Goal: Task Accomplishment & Management: Complete application form

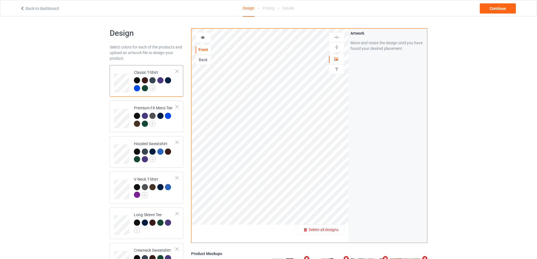
click at [339, 227] on div "Delete all designs" at bounding box center [321, 230] width 47 height 6
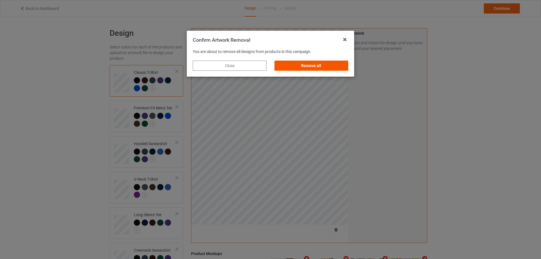
click at [313, 69] on div "Remove all" at bounding box center [312, 66] width 74 height 10
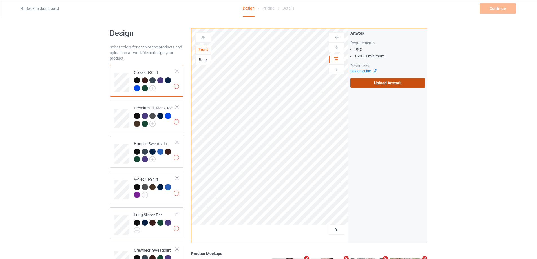
click at [376, 84] on label "Upload Artwork" at bounding box center [388, 83] width 75 height 10
click at [0, 0] on input "Upload Artwork" at bounding box center [0, 0] width 0 height 0
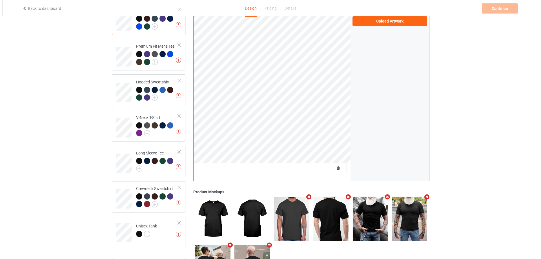
scroll to position [106, 0]
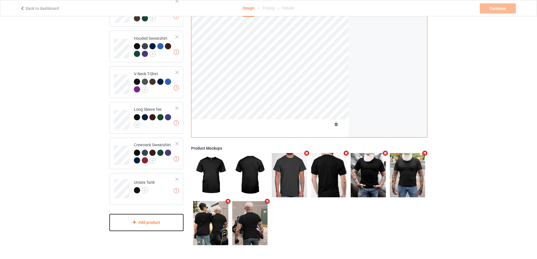
click at [151, 227] on div "Add product" at bounding box center [147, 222] width 74 height 17
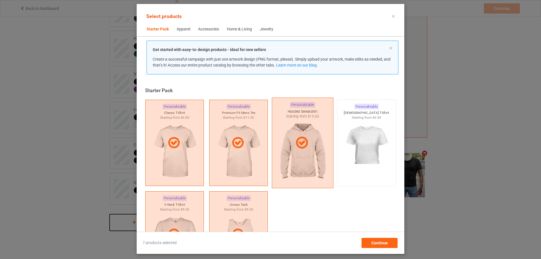
scroll to position [7, 0]
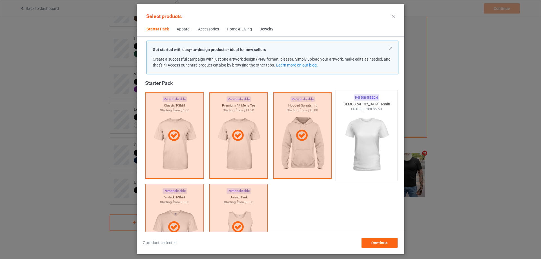
click at [366, 132] on img at bounding box center [366, 145] width 53 height 66
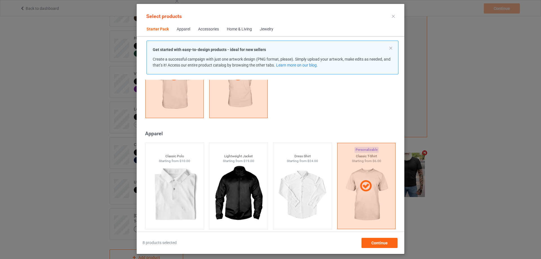
scroll to position [177, 0]
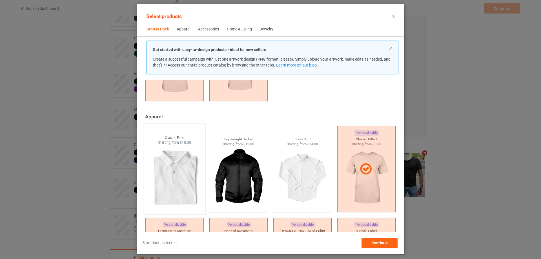
click at [182, 169] on img at bounding box center [174, 178] width 53 height 66
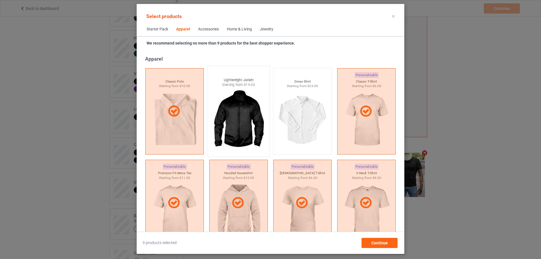
scroll to position [318, 0]
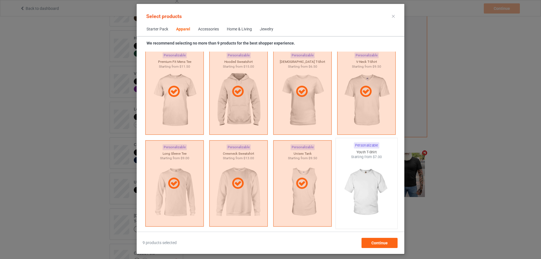
click at [361, 166] on img at bounding box center [366, 193] width 53 height 66
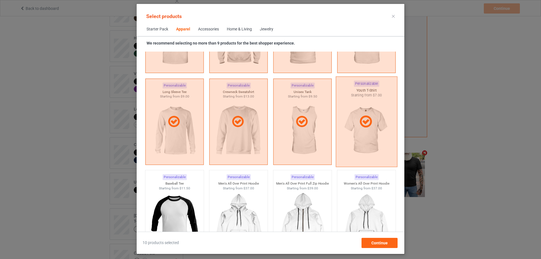
scroll to position [374, 0]
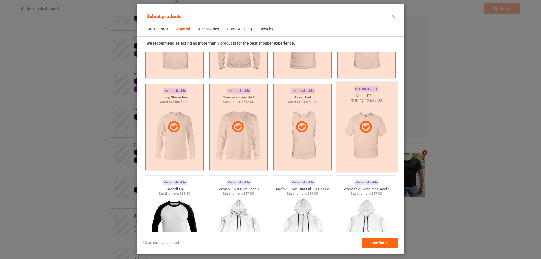
click at [371, 138] on div at bounding box center [366, 127] width 61 height 91
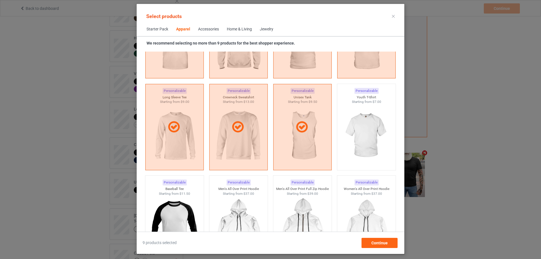
click at [214, 28] on div "Accessories" at bounding box center [208, 30] width 21 height 6
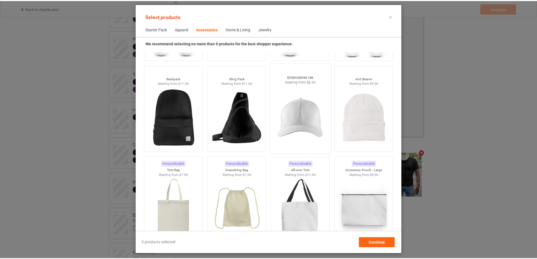
scroll to position [1606, 0]
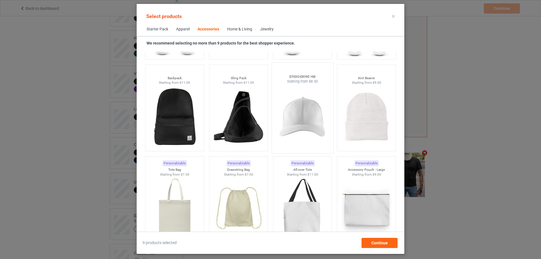
click at [306, 122] on img at bounding box center [302, 117] width 53 height 66
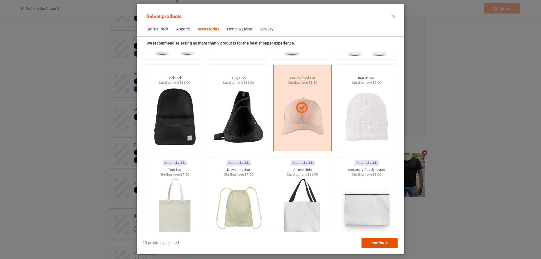
click at [387, 243] on span "Continue" at bounding box center [380, 243] width 16 height 5
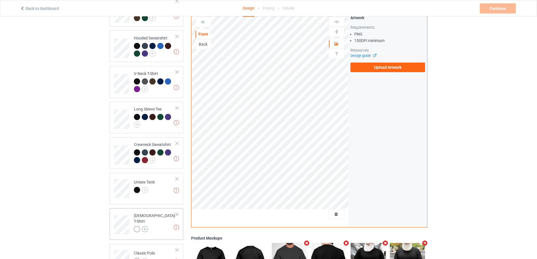
click at [146, 226] on img at bounding box center [145, 229] width 6 height 6
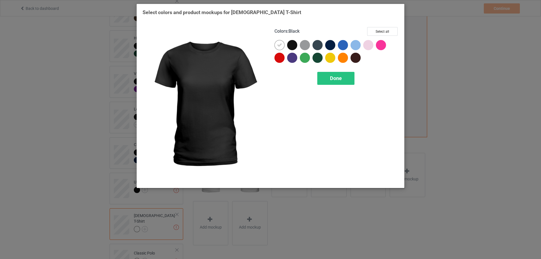
click at [290, 45] on div at bounding box center [292, 45] width 10 height 10
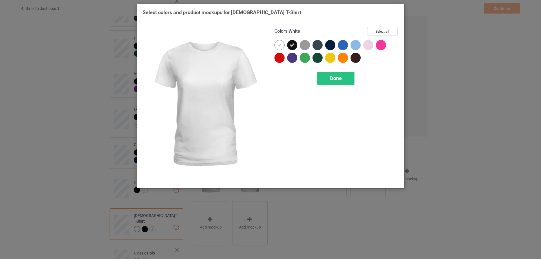
click at [283, 45] on div at bounding box center [280, 45] width 10 height 10
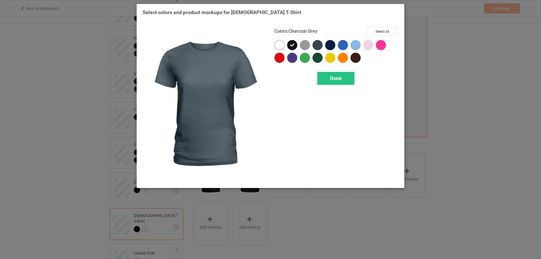
click at [316, 47] on div at bounding box center [318, 45] width 10 height 10
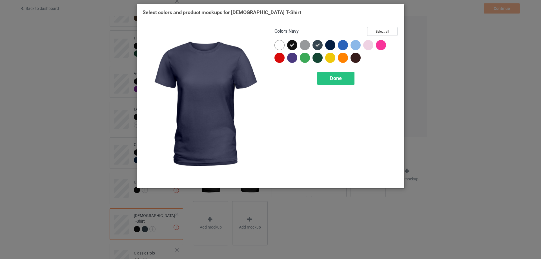
click at [330, 47] on div at bounding box center [330, 45] width 10 height 10
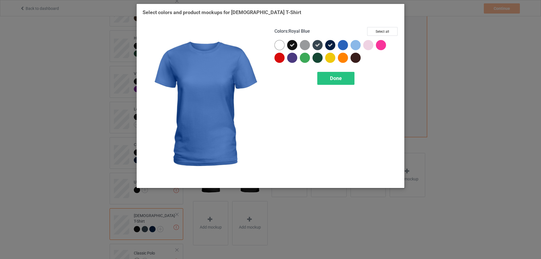
click at [342, 47] on div at bounding box center [343, 45] width 10 height 10
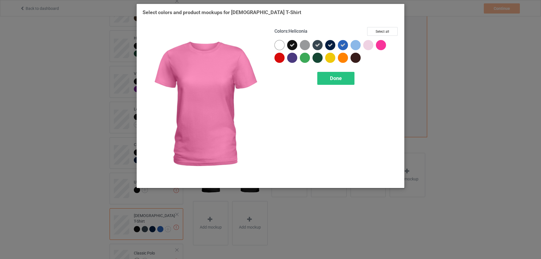
click at [382, 47] on div at bounding box center [381, 45] width 10 height 10
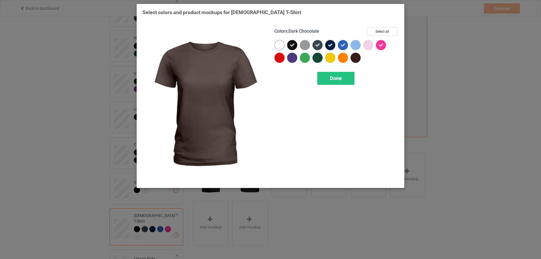
click at [358, 60] on div at bounding box center [356, 58] width 10 height 10
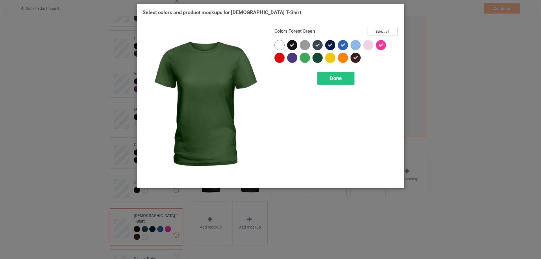
click at [318, 59] on div at bounding box center [318, 58] width 10 height 10
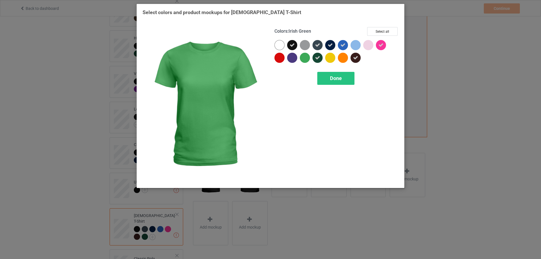
drag, startPoint x: 305, startPoint y: 58, endPoint x: 292, endPoint y: 58, distance: 13.5
click at [305, 58] on div at bounding box center [305, 58] width 10 height 10
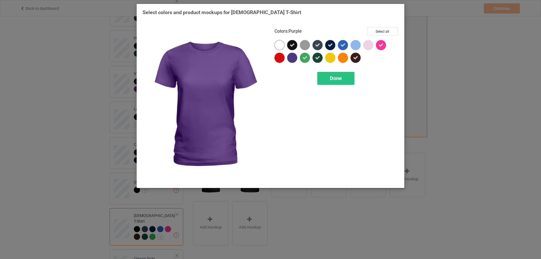
click at [291, 58] on div at bounding box center [292, 58] width 10 height 10
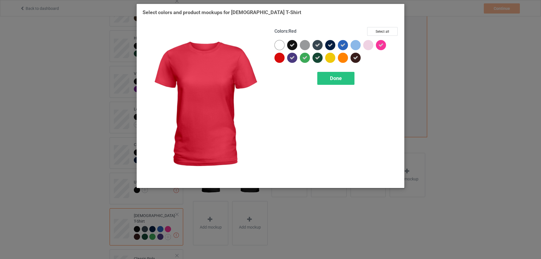
click at [281, 58] on div at bounding box center [280, 58] width 10 height 10
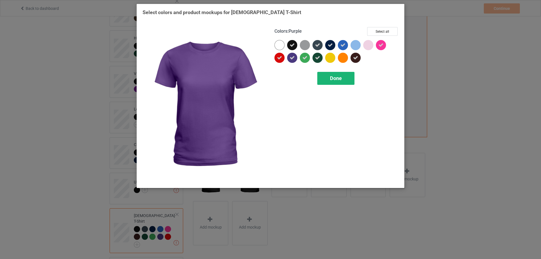
click at [343, 77] on div "Done" at bounding box center [336, 78] width 37 height 13
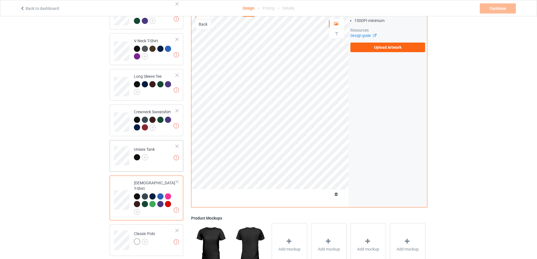
scroll to position [206, 0]
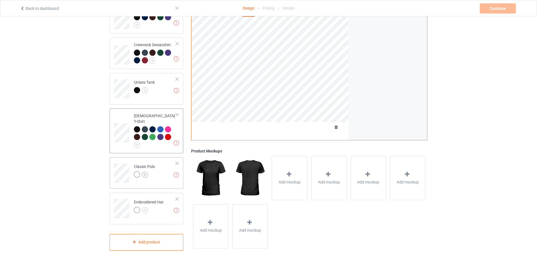
click at [144, 172] on img at bounding box center [145, 175] width 6 height 6
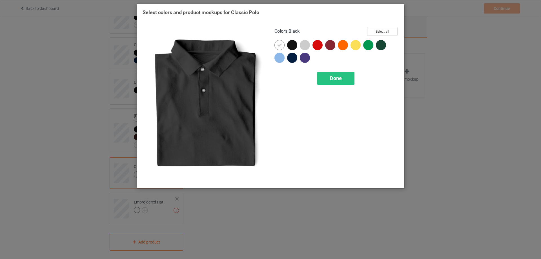
click at [292, 41] on div at bounding box center [292, 45] width 10 height 10
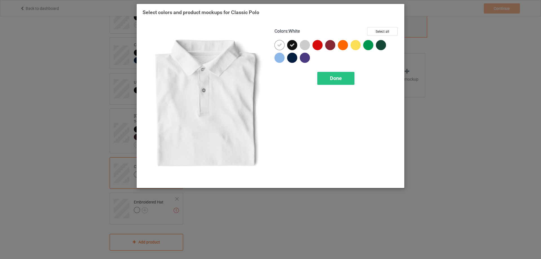
click at [279, 43] on icon at bounding box center [279, 45] width 5 height 5
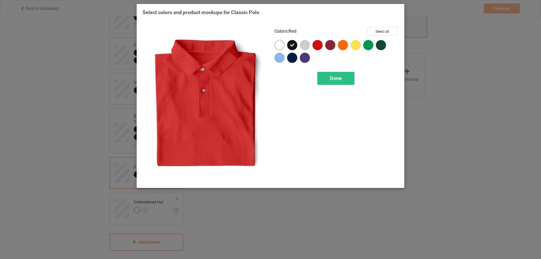
click at [316, 45] on div at bounding box center [318, 45] width 10 height 10
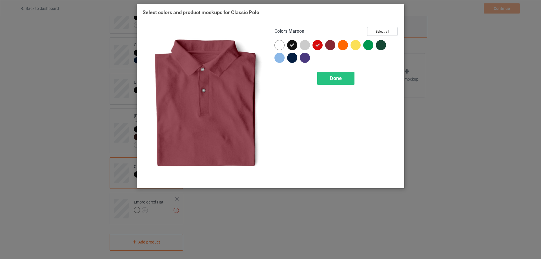
click at [334, 45] on div at bounding box center [330, 45] width 10 height 10
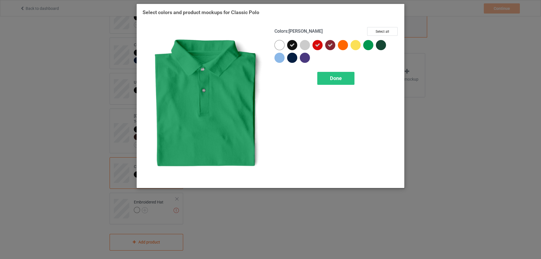
click at [370, 45] on div at bounding box center [368, 45] width 10 height 10
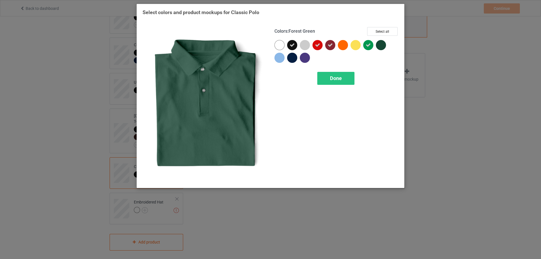
drag, startPoint x: 380, startPoint y: 45, endPoint x: 318, endPoint y: 55, distance: 62.6
click at [378, 45] on div at bounding box center [381, 45] width 10 height 10
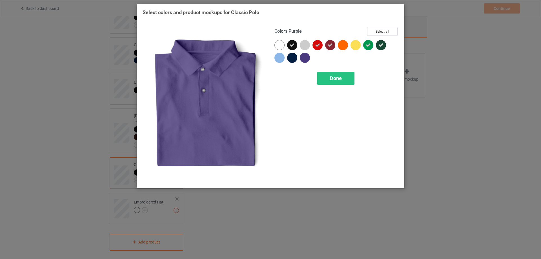
drag, startPoint x: 306, startPoint y: 56, endPoint x: 292, endPoint y: 60, distance: 14.6
click at [306, 57] on div at bounding box center [305, 58] width 10 height 10
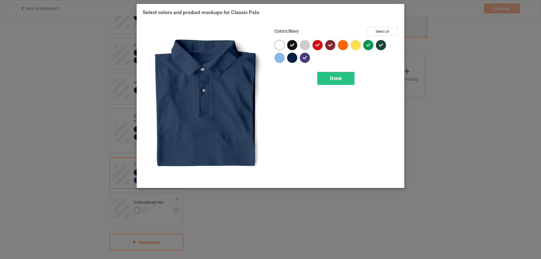
click at [292, 60] on div at bounding box center [292, 58] width 10 height 10
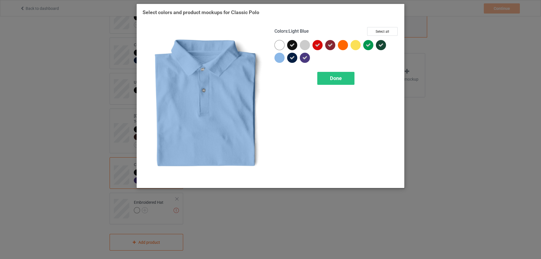
click at [280, 58] on div at bounding box center [280, 58] width 10 height 10
click at [280, 58] on icon at bounding box center [279, 57] width 5 height 5
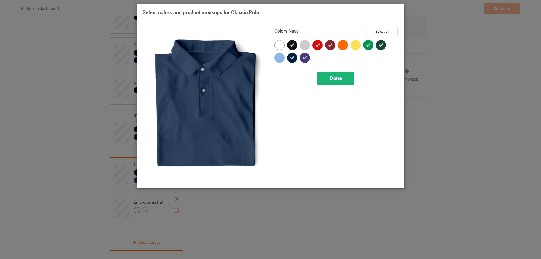
click at [333, 78] on span "Done" at bounding box center [336, 78] width 12 height 6
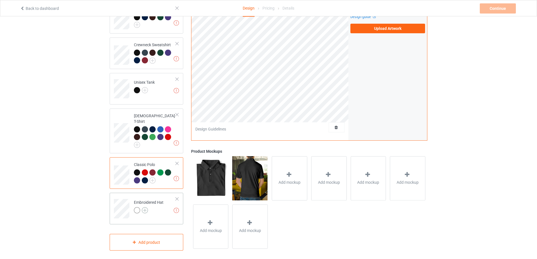
click at [146, 207] on img at bounding box center [145, 210] width 6 height 6
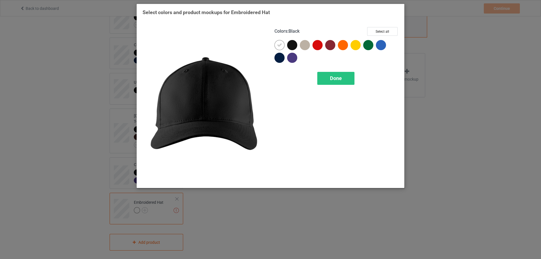
click at [288, 45] on div at bounding box center [292, 45] width 10 height 10
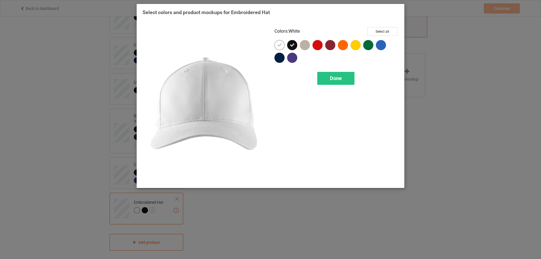
click at [282, 46] on div at bounding box center [280, 45] width 10 height 10
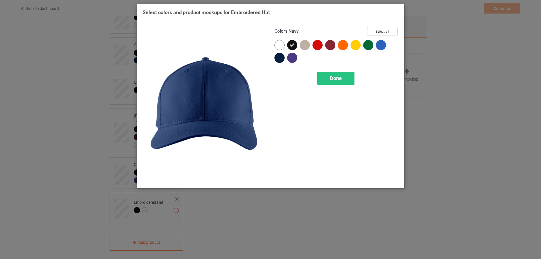
drag, startPoint x: 281, startPoint y: 59, endPoint x: 291, endPoint y: 60, distance: 10.2
click at [284, 60] on div at bounding box center [280, 58] width 10 height 10
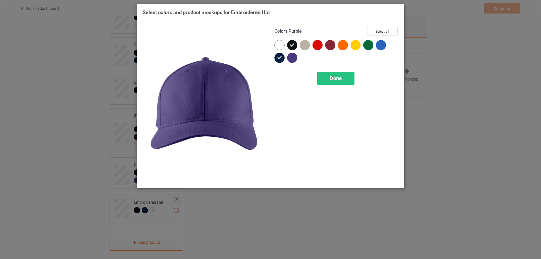
click at [291, 60] on div at bounding box center [292, 58] width 10 height 10
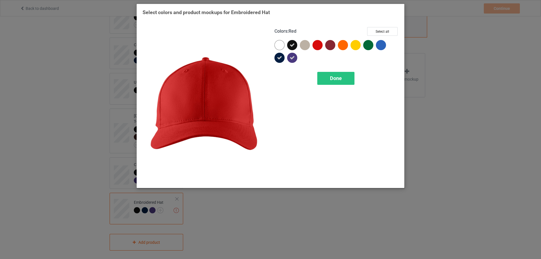
click at [320, 45] on div at bounding box center [318, 45] width 10 height 10
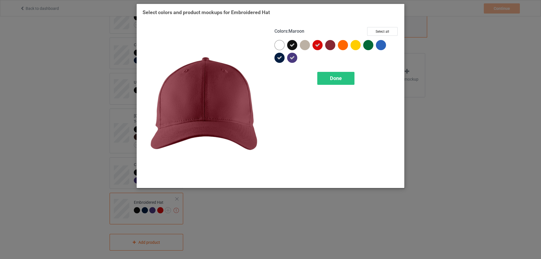
drag, startPoint x: 331, startPoint y: 45, endPoint x: 336, endPoint y: 45, distance: 4.5
click at [332, 45] on div at bounding box center [330, 45] width 10 height 10
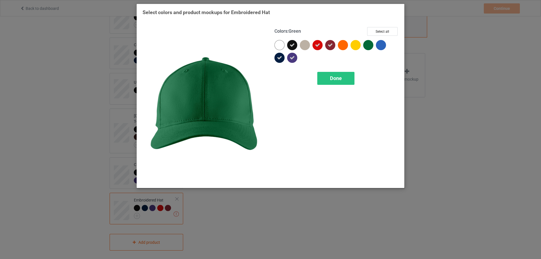
drag, startPoint x: 366, startPoint y: 45, endPoint x: 385, endPoint y: 45, distance: 18.9
click at [367, 45] on div at bounding box center [368, 45] width 10 height 10
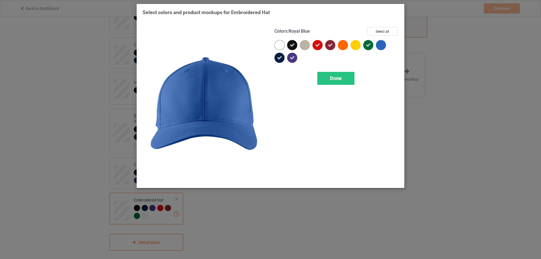
click at [385, 45] on div at bounding box center [381, 45] width 10 height 10
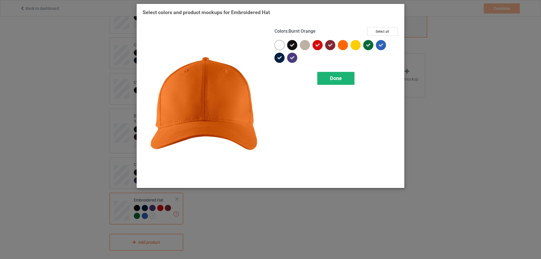
click at [336, 79] on span "Done" at bounding box center [336, 78] width 12 height 6
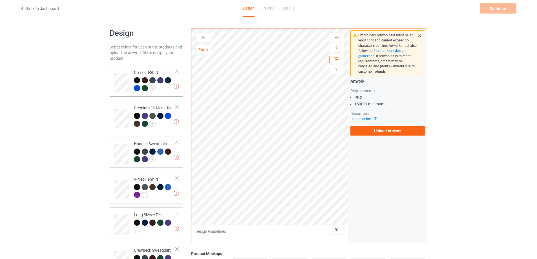
click at [156, 89] on div at bounding box center [155, 85] width 42 height 16
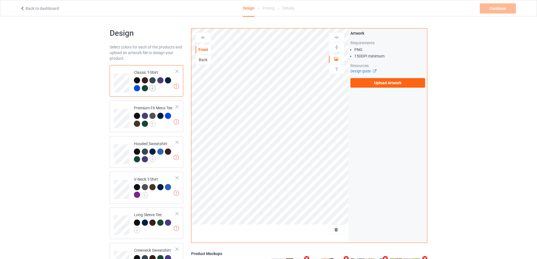
click at [151, 88] on img at bounding box center [152, 88] width 6 height 6
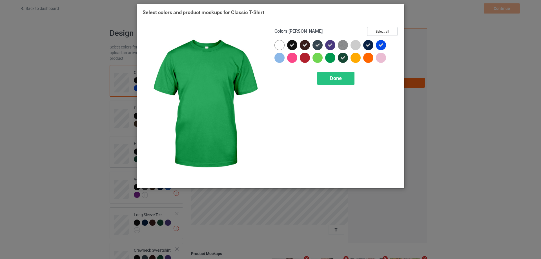
click at [331, 58] on div at bounding box center [330, 58] width 10 height 10
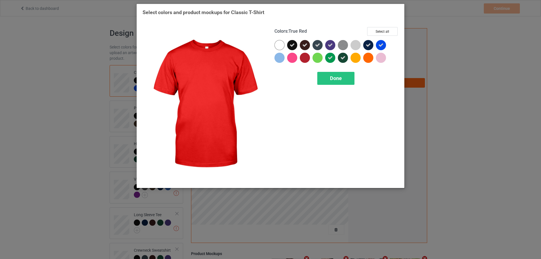
click at [306, 58] on div at bounding box center [305, 58] width 10 height 10
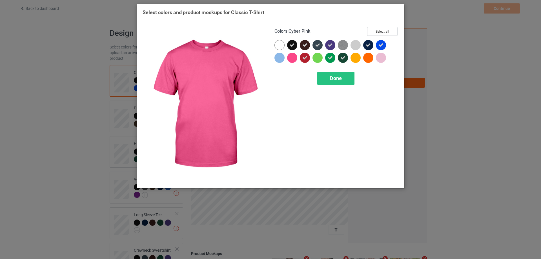
click at [291, 60] on div at bounding box center [292, 58] width 10 height 10
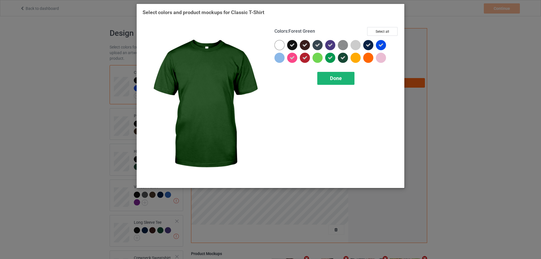
click at [336, 78] on span "Done" at bounding box center [336, 78] width 12 height 6
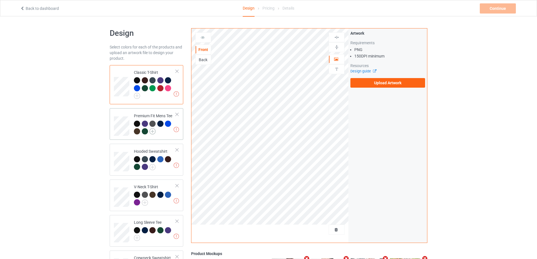
click at [154, 131] on img at bounding box center [152, 131] width 6 height 6
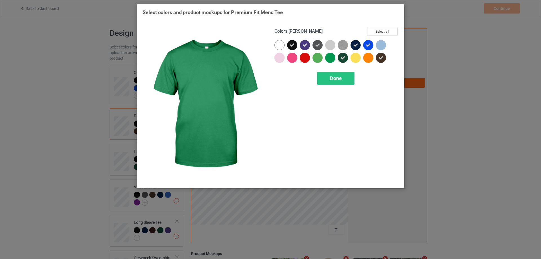
drag, startPoint x: 333, startPoint y: 56, endPoint x: 319, endPoint y: 58, distance: 14.6
click at [331, 56] on div at bounding box center [330, 58] width 10 height 10
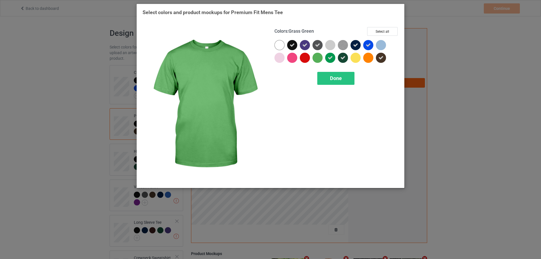
drag, startPoint x: 318, startPoint y: 58, endPoint x: 307, endPoint y: 58, distance: 11.3
click at [317, 58] on div at bounding box center [318, 58] width 10 height 10
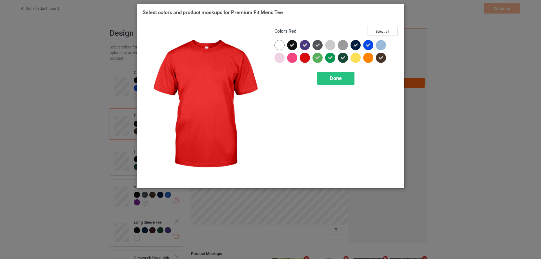
drag, startPoint x: 305, startPoint y: 58, endPoint x: 297, endPoint y: 59, distance: 8.2
click at [304, 58] on div at bounding box center [305, 58] width 10 height 10
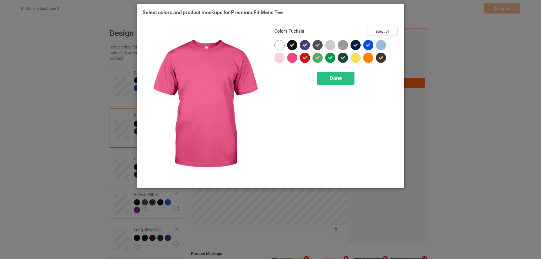
drag, startPoint x: 296, startPoint y: 60, endPoint x: 304, endPoint y: 68, distance: 12.0
click at [296, 60] on div at bounding box center [292, 58] width 10 height 10
click at [336, 78] on span "Done" at bounding box center [336, 78] width 12 height 6
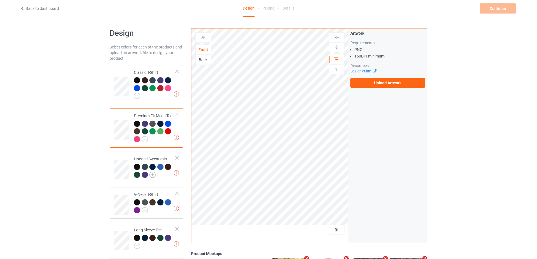
click at [153, 175] on img at bounding box center [152, 175] width 6 height 6
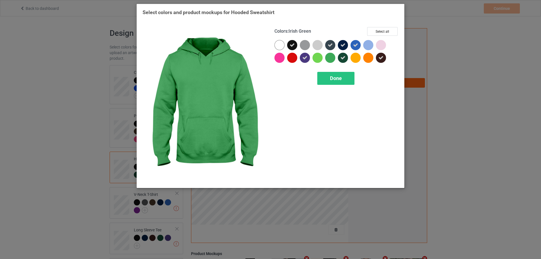
drag, startPoint x: 332, startPoint y: 59, endPoint x: 305, endPoint y: 56, distance: 27.2
click at [329, 59] on div at bounding box center [330, 58] width 10 height 10
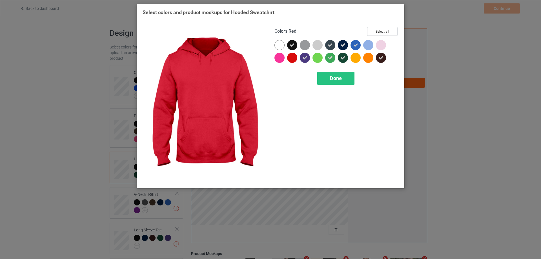
click at [296, 56] on div at bounding box center [292, 58] width 10 height 10
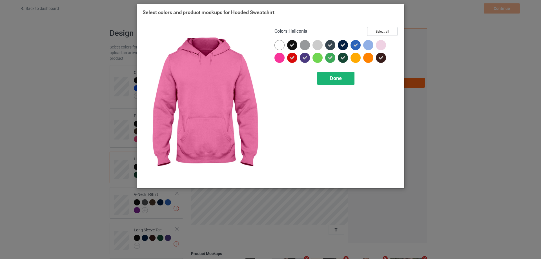
drag, startPoint x: 279, startPoint y: 58, endPoint x: 328, endPoint y: 73, distance: 51.1
click at [279, 58] on div at bounding box center [280, 58] width 10 height 10
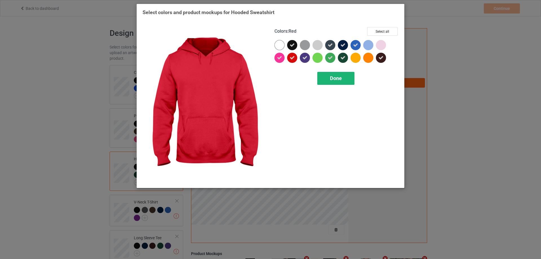
click at [336, 77] on span "Done" at bounding box center [336, 78] width 12 height 6
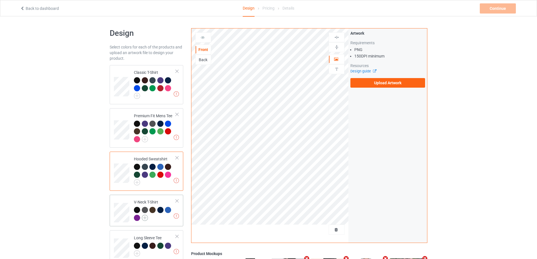
click at [145, 218] on img at bounding box center [145, 218] width 6 height 6
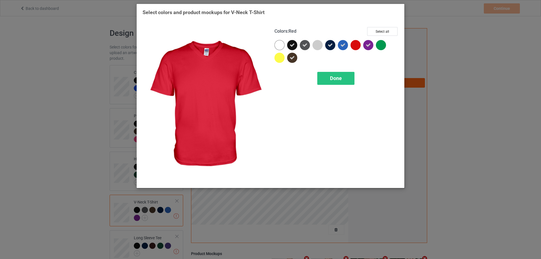
click at [356, 46] on div at bounding box center [356, 45] width 10 height 10
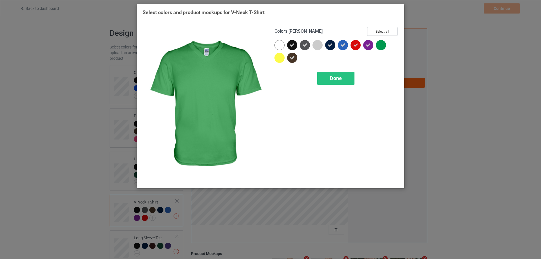
drag, startPoint x: 382, startPoint y: 45, endPoint x: 321, endPoint y: 57, distance: 61.9
click at [382, 45] on div at bounding box center [381, 45] width 10 height 10
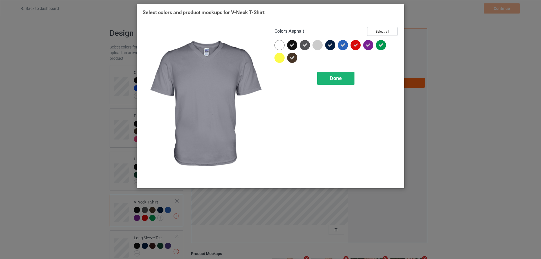
click at [334, 77] on span "Done" at bounding box center [336, 78] width 12 height 6
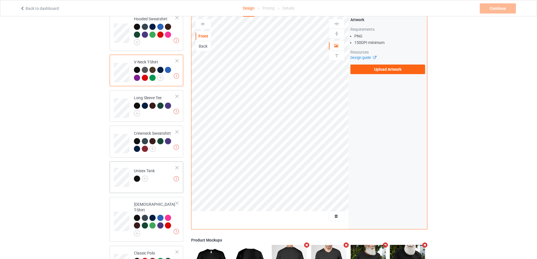
scroll to position [141, 0]
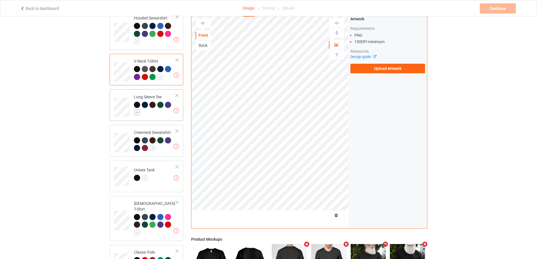
click at [137, 113] on img at bounding box center [137, 112] width 6 height 6
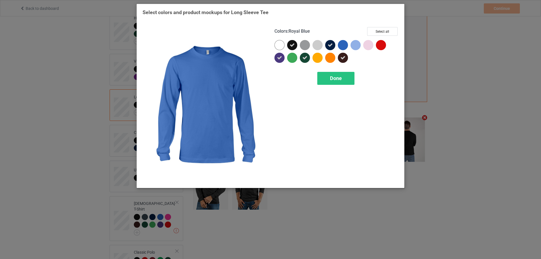
drag, startPoint x: 344, startPoint y: 46, endPoint x: 385, endPoint y: 46, distance: 41.5
click at [351, 46] on div at bounding box center [337, 52] width 124 height 25
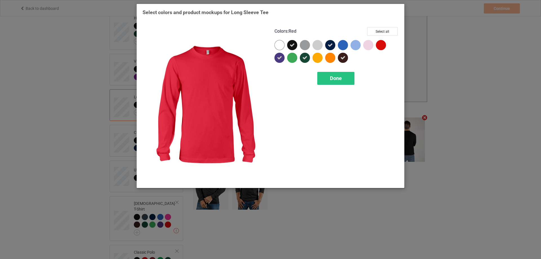
click at [386, 46] on div at bounding box center [381, 45] width 10 height 10
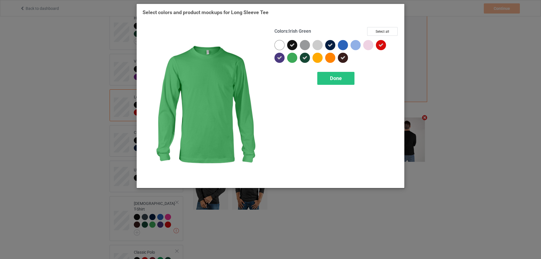
drag, startPoint x: 288, startPoint y: 61, endPoint x: 299, endPoint y: 60, distance: 11.9
click at [288, 61] on div at bounding box center [293, 59] width 13 height 13
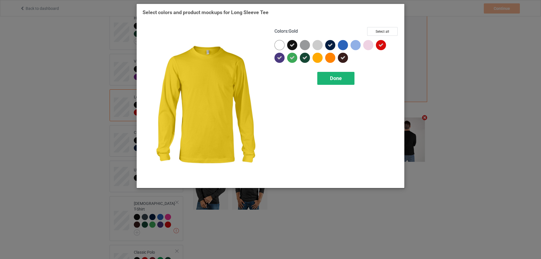
click at [333, 77] on span "Done" at bounding box center [336, 78] width 12 height 6
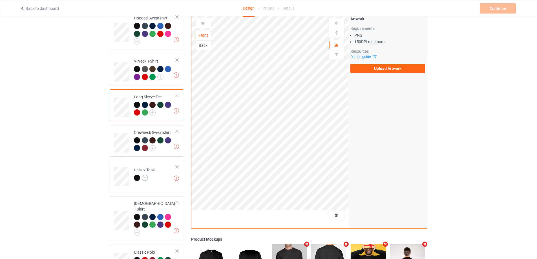
click at [144, 181] on img at bounding box center [145, 178] width 6 height 6
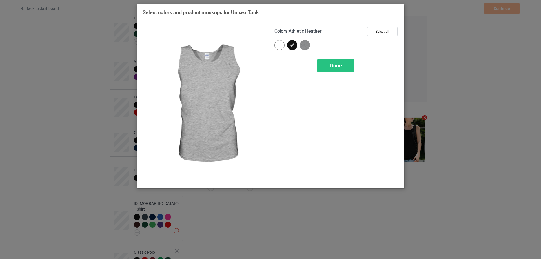
click at [307, 43] on img at bounding box center [305, 45] width 10 height 10
click at [339, 66] on span "Done" at bounding box center [336, 66] width 12 height 6
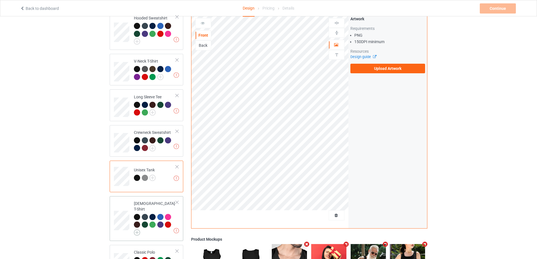
click at [136, 230] on img at bounding box center [137, 233] width 6 height 6
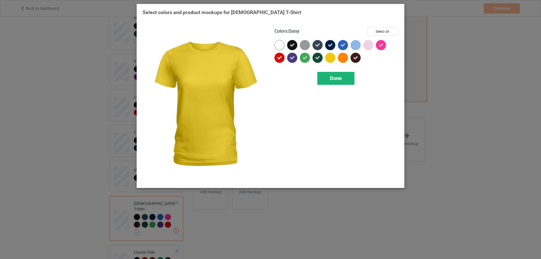
click at [326, 82] on div "Done" at bounding box center [336, 78] width 37 height 13
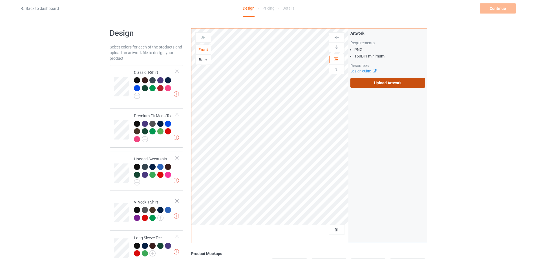
click at [386, 84] on label "Upload Artwork" at bounding box center [388, 83] width 75 height 10
click at [0, 0] on input "Upload Artwork" at bounding box center [0, 0] width 0 height 0
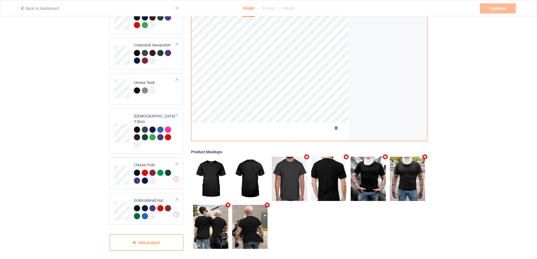
scroll to position [229, 0]
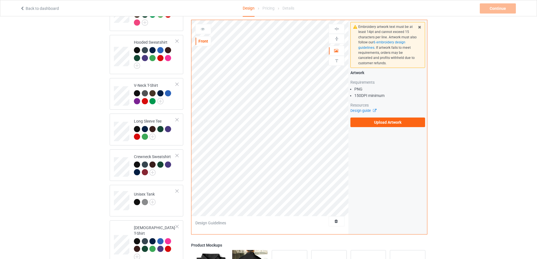
scroll to position [88, 0]
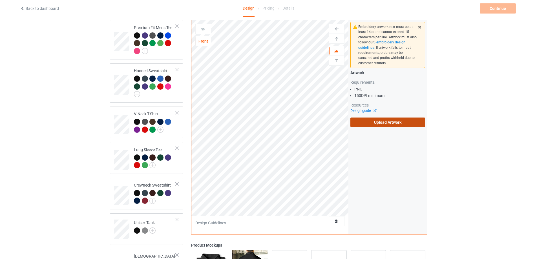
click at [374, 120] on label "Upload Artwork" at bounding box center [388, 123] width 75 height 10
click at [0, 0] on input "Upload Artwork" at bounding box center [0, 0] width 0 height 0
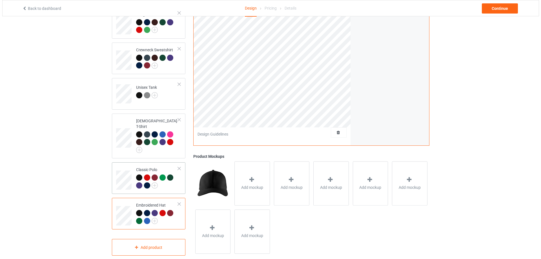
scroll to position [229, 0]
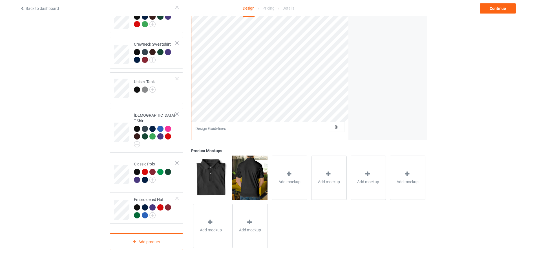
click at [247, 176] on img at bounding box center [249, 178] width 35 height 44
click at [292, 166] on div "Add mockup" at bounding box center [290, 178] width 36 height 44
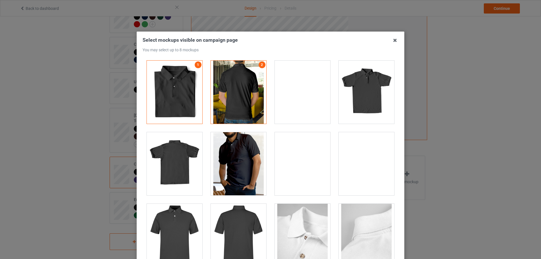
drag, startPoint x: 320, startPoint y: 94, endPoint x: 361, endPoint y: 94, distance: 41.2
click at [322, 94] on div at bounding box center [303, 92] width 56 height 63
click at [362, 94] on div at bounding box center [367, 92] width 56 height 63
click at [237, 155] on div at bounding box center [239, 163] width 56 height 63
click at [176, 223] on div at bounding box center [175, 235] width 56 height 63
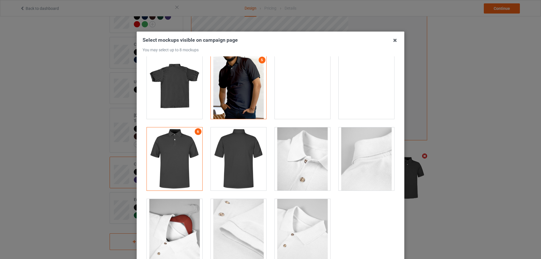
scroll to position [79, 0]
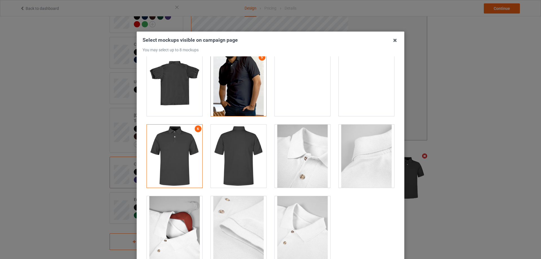
click at [180, 228] on div at bounding box center [175, 227] width 56 height 63
click at [302, 160] on div at bounding box center [303, 156] width 56 height 63
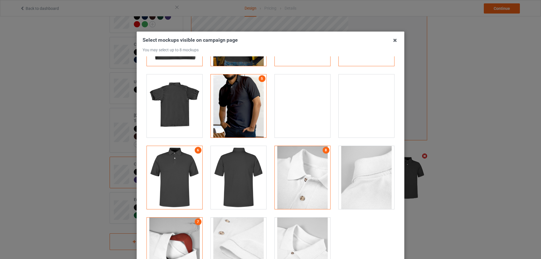
scroll to position [23, 0]
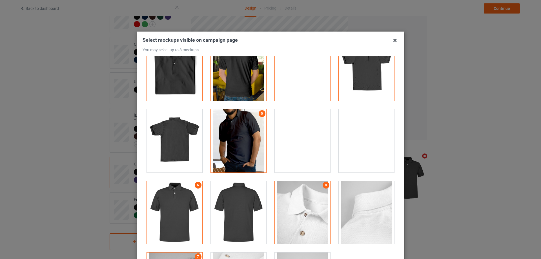
click at [175, 140] on div at bounding box center [175, 140] width 56 height 63
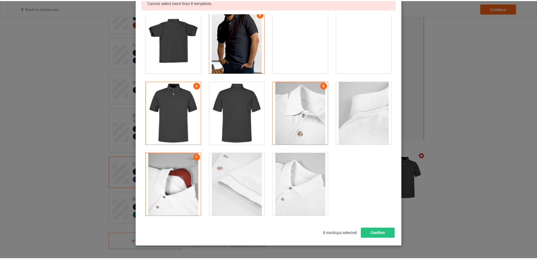
scroll to position [80, 0]
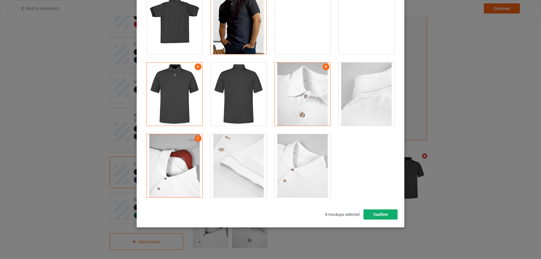
click at [374, 213] on button "Confirm" at bounding box center [381, 215] width 34 height 10
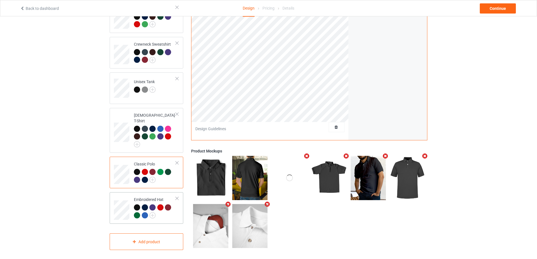
click at [176, 213] on td "Embroidered Hat" at bounding box center [155, 208] width 48 height 27
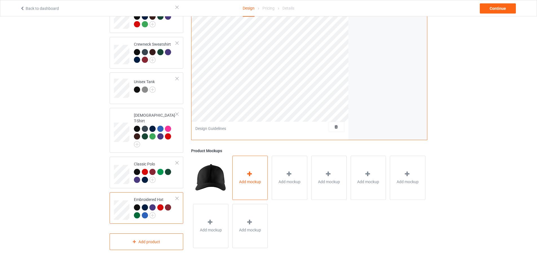
click at [248, 173] on icon at bounding box center [249, 174] width 7 height 6
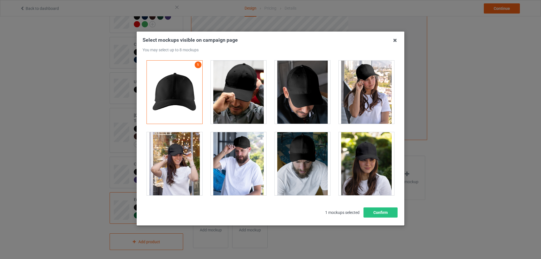
click at [252, 102] on div at bounding box center [239, 92] width 56 height 63
click at [303, 96] on div at bounding box center [303, 92] width 56 height 63
click at [293, 161] on div at bounding box center [303, 163] width 56 height 63
click at [239, 160] on div at bounding box center [239, 163] width 56 height 63
drag, startPoint x: 375, startPoint y: 173, endPoint x: 374, endPoint y: 110, distance: 63.2
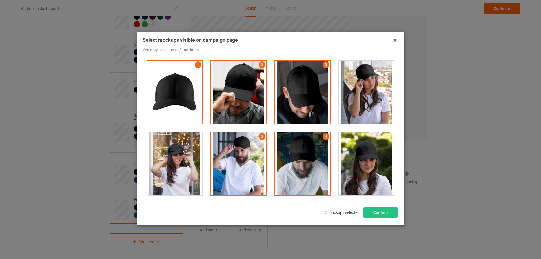
click at [375, 171] on div at bounding box center [367, 163] width 56 height 63
click at [372, 97] on div at bounding box center [367, 92] width 56 height 63
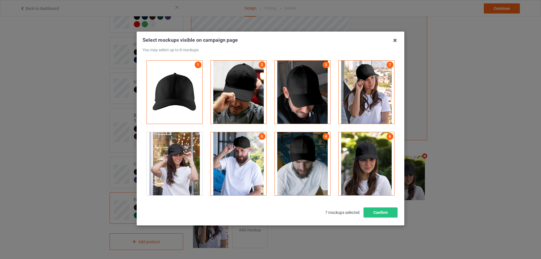
click at [171, 173] on div at bounding box center [175, 163] width 56 height 63
click at [380, 212] on button "Confirm" at bounding box center [381, 213] width 34 height 10
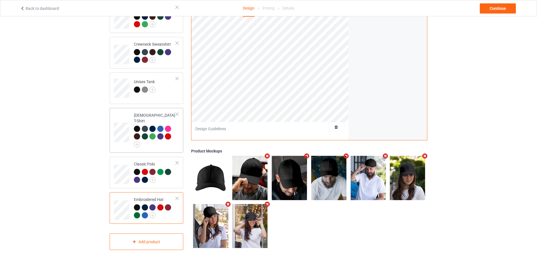
click at [177, 116] on div at bounding box center [177, 114] width 4 height 4
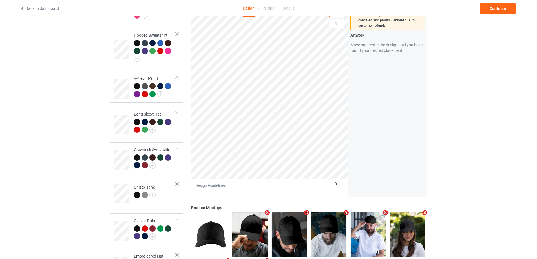
scroll to position [186, 0]
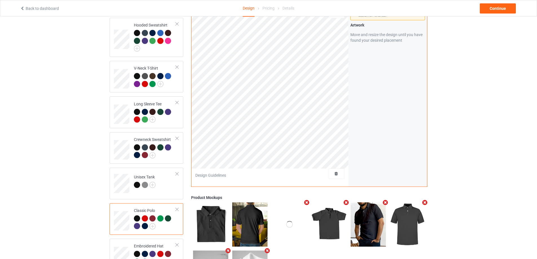
scroll to position [73, 0]
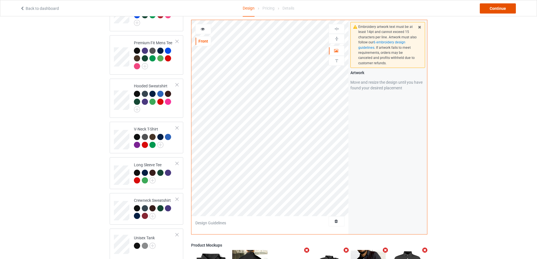
click at [488, 10] on div "Continue" at bounding box center [498, 8] width 36 height 10
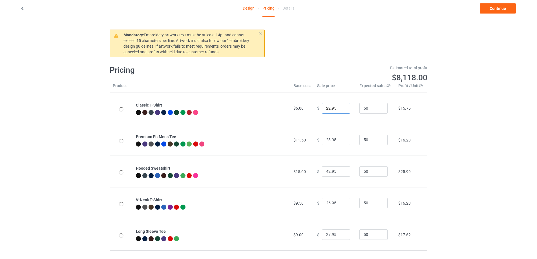
click at [327, 108] on input "22.95" at bounding box center [336, 108] width 28 height 11
click at [330, 109] on input "25.95" at bounding box center [336, 108] width 28 height 11
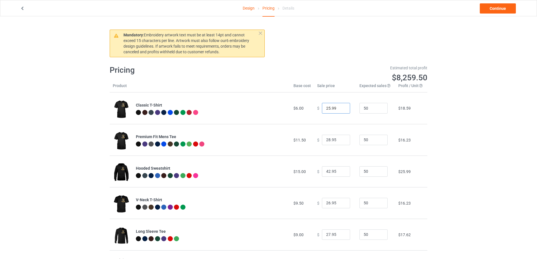
type input "25.99"
drag, startPoint x: 327, startPoint y: 140, endPoint x: 317, endPoint y: 140, distance: 10.7
click at [317, 140] on div "$ 28.95" at bounding box center [335, 140] width 36 height 11
click at [334, 139] on input "34.95" at bounding box center [336, 140] width 28 height 11
type input "34.99"
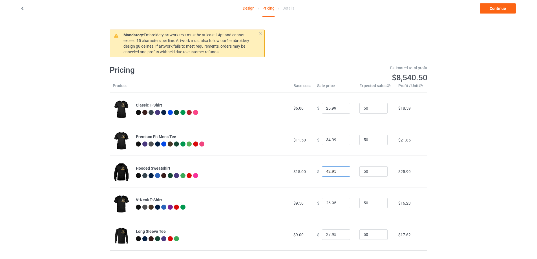
drag, startPoint x: 332, startPoint y: 171, endPoint x: 327, endPoint y: 173, distance: 4.7
click at [338, 173] on input "42.95" at bounding box center [336, 171] width 28 height 11
click at [327, 173] on input "42.99" at bounding box center [336, 171] width 28 height 11
type input "43.99"
drag, startPoint x: 327, startPoint y: 202, endPoint x: 301, endPoint y: 202, distance: 25.4
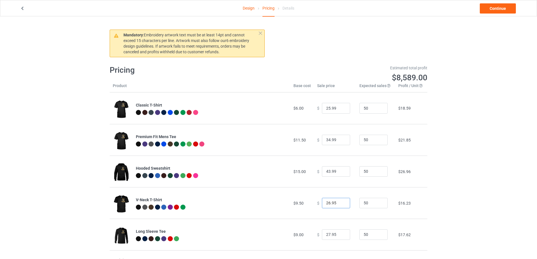
click at [301, 202] on tr "V-Neck T-Shirt $9.50 $ 26.95 50 $16.23" at bounding box center [269, 203] width 318 height 32
drag, startPoint x: 331, startPoint y: 206, endPoint x: 335, endPoint y: 203, distance: 4.9
click at [335, 203] on input "32.95" at bounding box center [336, 203] width 28 height 11
type input "32.99"
drag, startPoint x: 327, startPoint y: 235, endPoint x: 267, endPoint y: 226, distance: 60.1
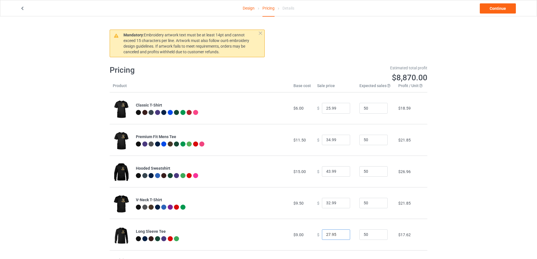
click at [269, 226] on tr "Long Sleeve Tee $9.00 $ 27.95 50 $17.62" at bounding box center [269, 235] width 318 height 32
drag, startPoint x: 331, startPoint y: 234, endPoint x: 335, endPoint y: 235, distance: 3.7
click at [335, 235] on input "33.95" at bounding box center [336, 235] width 28 height 11
type input "33.99"
click at [277, 222] on td "Long Sleeve Tee" at bounding box center [212, 235] width 158 height 32
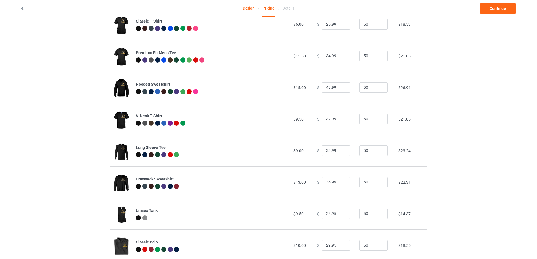
scroll to position [85, 0]
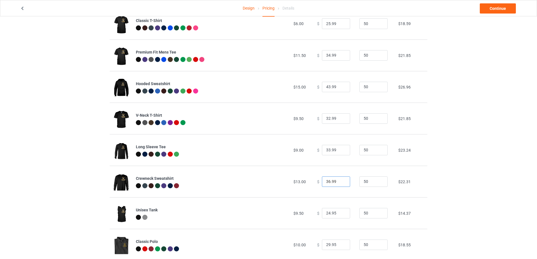
drag, startPoint x: 325, startPoint y: 182, endPoint x: 328, endPoint y: 183, distance: 2.9
click at [328, 183] on input "36.99" at bounding box center [336, 182] width 28 height 11
click at [331, 183] on input "39.99" at bounding box center [336, 182] width 28 height 11
type input "39.99"
click at [327, 215] on input "24.95" at bounding box center [336, 213] width 28 height 11
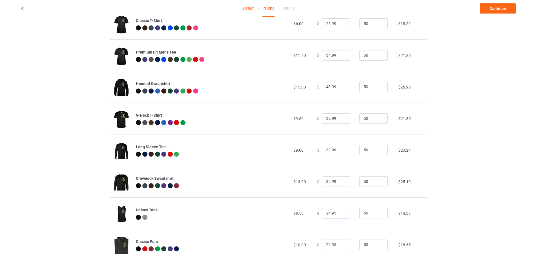
click at [327, 213] on input "24.95" at bounding box center [336, 213] width 28 height 11
drag, startPoint x: 322, startPoint y: 213, endPoint x: 328, endPoint y: 213, distance: 5.6
click at [328, 213] on input "24.95" at bounding box center [336, 213] width 28 height 11
click at [334, 213] on input "31.95" at bounding box center [336, 213] width 28 height 11
type input "31.99"
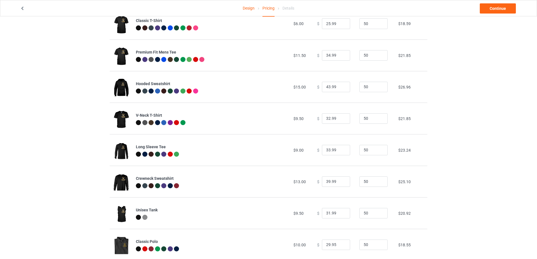
click at [271, 219] on div at bounding box center [211, 218] width 151 height 6
drag, startPoint x: 327, startPoint y: 245, endPoint x: 294, endPoint y: 242, distance: 33.4
click at [294, 242] on tr "Classic Polo $10.00 $ 29.95 50 $18.55" at bounding box center [269, 245] width 318 height 32
click at [333, 245] on input "32.95" at bounding box center [336, 245] width 28 height 11
type input "32.99"
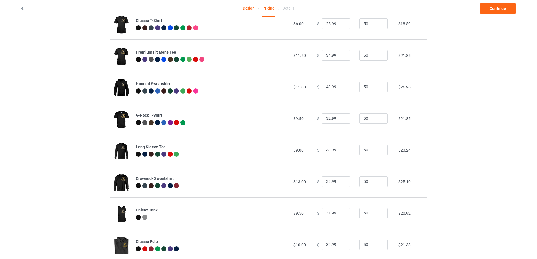
click at [267, 222] on td "Unisex Tank" at bounding box center [212, 213] width 158 height 32
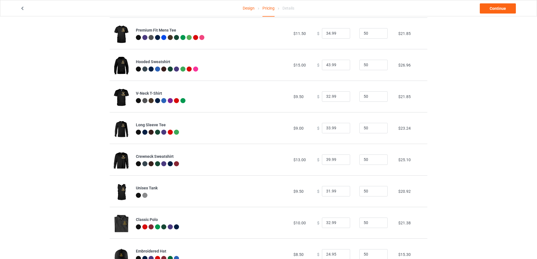
scroll to position [130, 0]
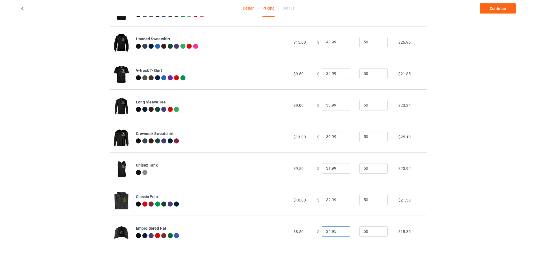
click at [327, 232] on input "24.95" at bounding box center [336, 231] width 28 height 11
click at [332, 231] on input "29.95" at bounding box center [336, 231] width 28 height 11
type input "29.99"
click at [439, 222] on div "Design Pricing Details Continue Mandatory : Embroidery artwork text must be at …" at bounding box center [268, 73] width 537 height 372
click at [496, 12] on link "Continue" at bounding box center [498, 8] width 36 height 10
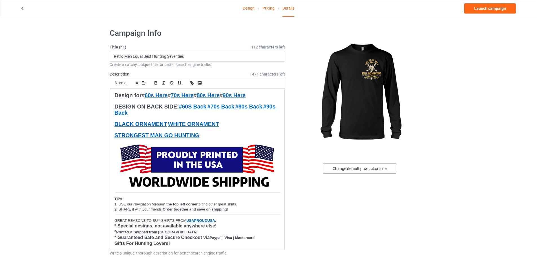
click at [359, 167] on div "Change default product or side" at bounding box center [360, 169] width 74 height 10
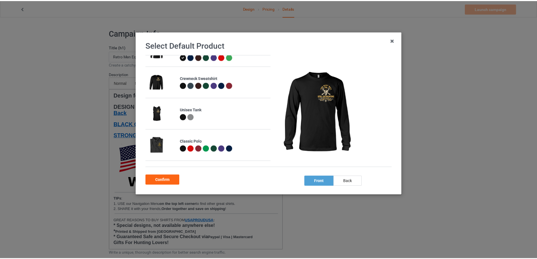
scroll to position [169, 0]
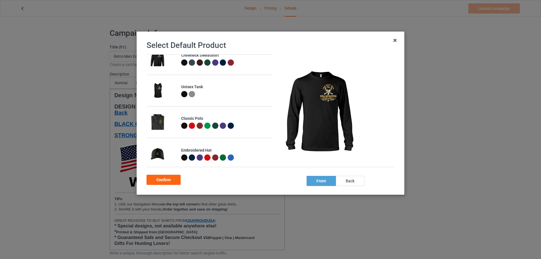
click at [182, 127] on div at bounding box center [184, 126] width 6 height 6
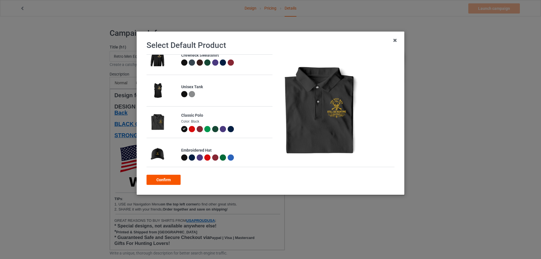
click at [170, 177] on div "Confirm" at bounding box center [164, 180] width 34 height 10
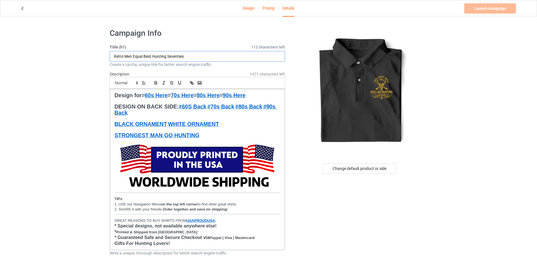
drag, startPoint x: 196, startPoint y: 56, endPoint x: 67, endPoint y: 61, distance: 129.5
paste input "Best men Still Go Hunting 70"
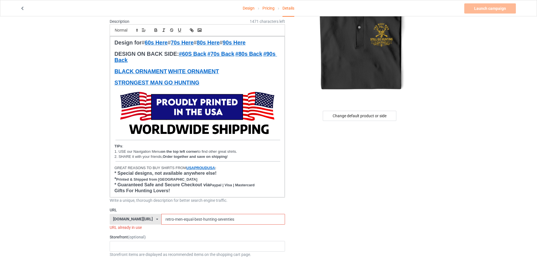
scroll to position [141, 0]
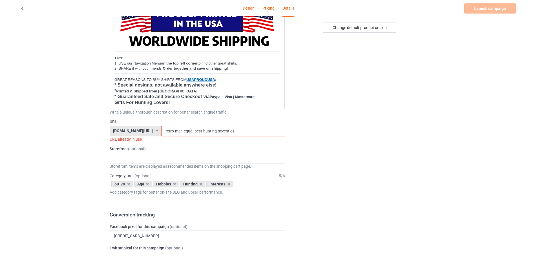
type input "Best men Still Go Hunting 70"
drag, startPoint x: 232, startPoint y: 132, endPoint x: 124, endPoint y: 125, distance: 108.8
click at [124, 125] on div "URL [DOMAIN_NAME][URL] [DOMAIN_NAME][URL] [DOMAIN_NAME][URL] [DOMAIN_NAME][URL]…" at bounding box center [197, 130] width 175 height 23
paste input "Best men Still Go Hunting 70"
drag, startPoint x: 168, startPoint y: 131, endPoint x: 231, endPoint y: 147, distance: 64.8
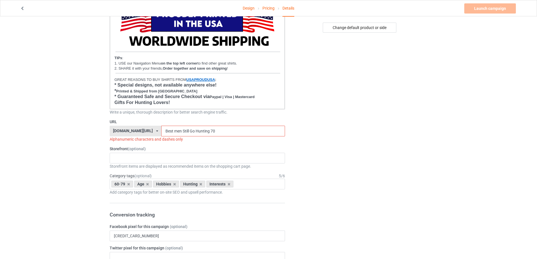
click at [168, 131] on input "Best men Still Go Hunting 70" at bounding box center [223, 131] width 124 height 11
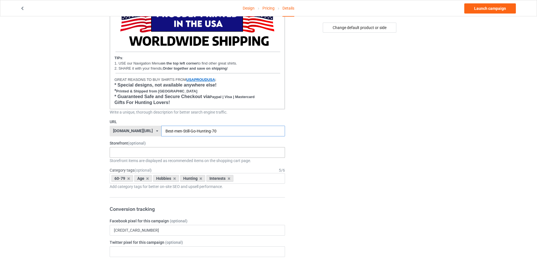
type input "Best-men-Still-Go-Hunting-70"
click at [228, 156] on div "Truker Life Gifts For Hunter 2025 Gifts For Bikers No Hobby [DATE] Hide And See…" at bounding box center [197, 152] width 175 height 11
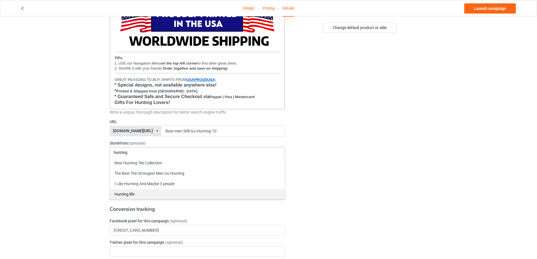
type input "hunting"
click at [135, 194] on div "Hunting life" at bounding box center [197, 194] width 175 height 10
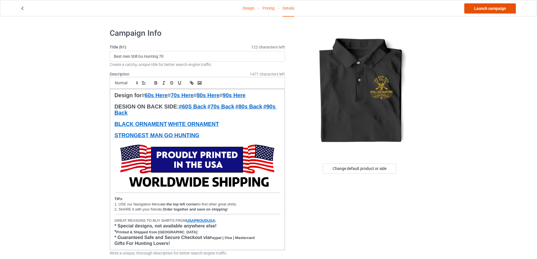
click at [497, 10] on link "Launch campaign" at bounding box center [490, 8] width 52 height 10
